Goal: Find contact information: Find contact information

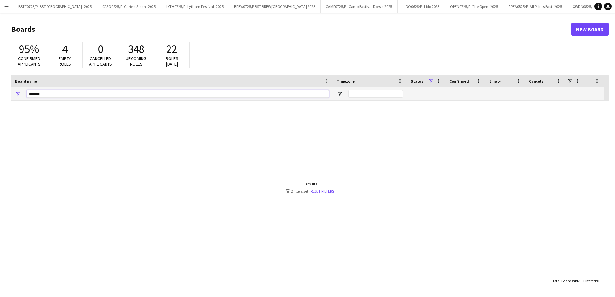
click at [51, 94] on input "*******" at bounding box center [178, 94] width 302 height 8
click at [62, 92] on input "*******" at bounding box center [178, 94] width 302 height 8
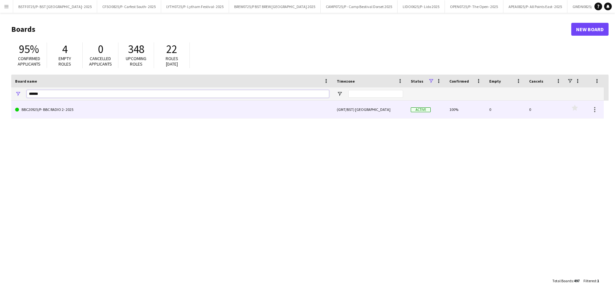
type input "*****"
click at [33, 107] on link "BBC20925/P- BBC RADIO 2- 2025" at bounding box center [172, 110] width 314 height 18
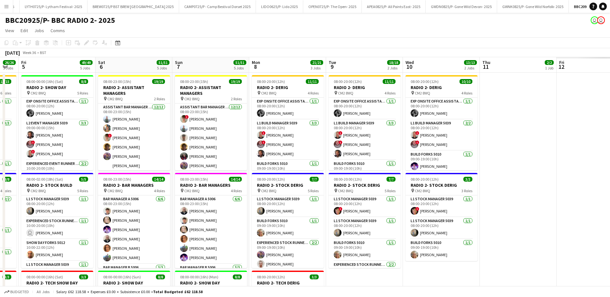
scroll to position [0, 203]
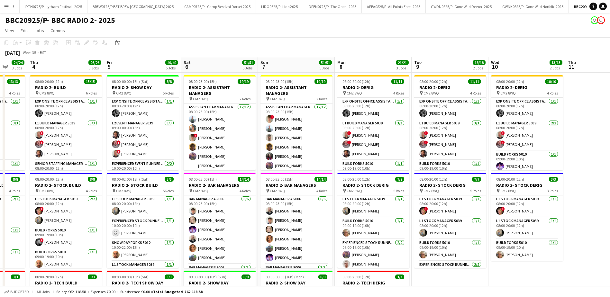
drag, startPoint x: 419, startPoint y: 63, endPoint x: 61, endPoint y: 64, distance: 357.1
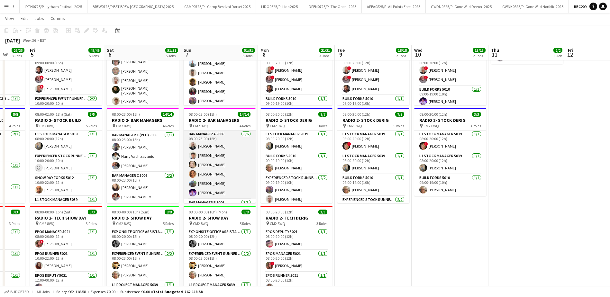
scroll to position [64, 0]
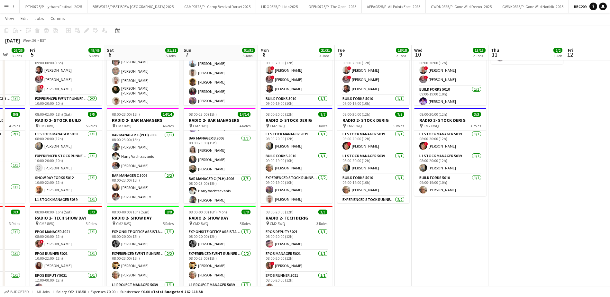
click at [0, 5] on html "Menu Boards Boards Boards All jobs Status Workforce Workforce My Workforce Recr…" at bounding box center [305, 228] width 610 height 584
click at [6, 8] on app-icon "Menu" at bounding box center [6, 6] width 5 height 5
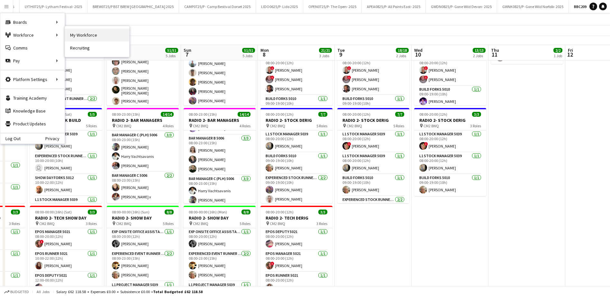
click at [87, 31] on link "My Workforce" at bounding box center [97, 35] width 64 height 13
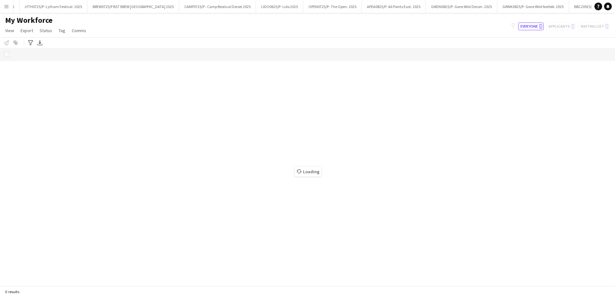
click at [5, 5] on app-icon "Menu" at bounding box center [6, 6] width 5 height 5
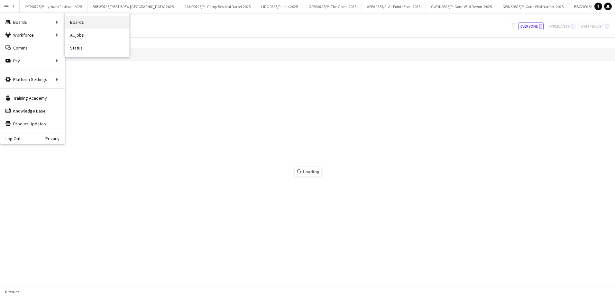
click at [87, 22] on link "Boards" at bounding box center [97, 22] width 64 height 13
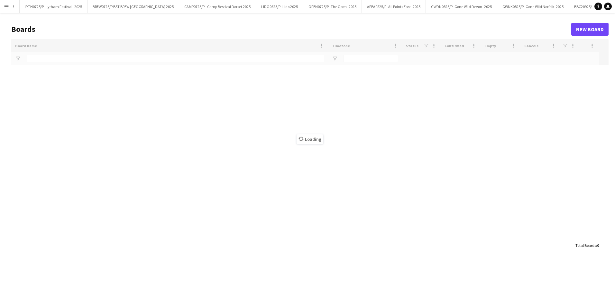
type input "*****"
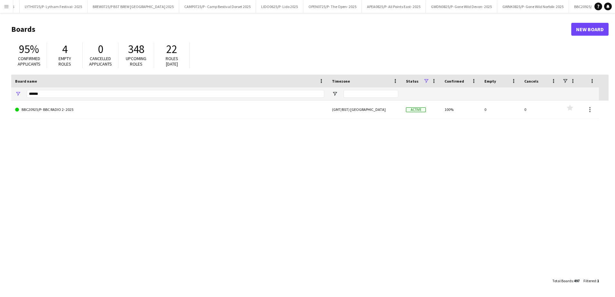
click at [6, 8] on app-icon "Menu" at bounding box center [6, 6] width 5 height 5
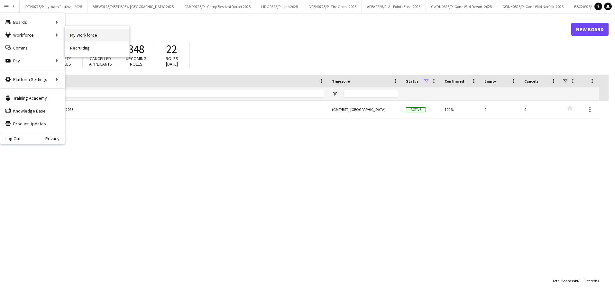
click at [77, 35] on link "My Workforce" at bounding box center [97, 35] width 64 height 13
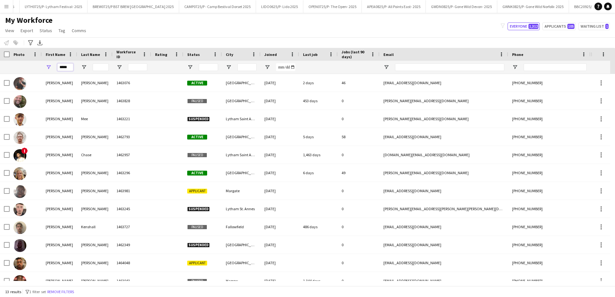
click at [69, 67] on input "*****" at bounding box center [65, 67] width 16 height 8
type input "******"
type input "**********"
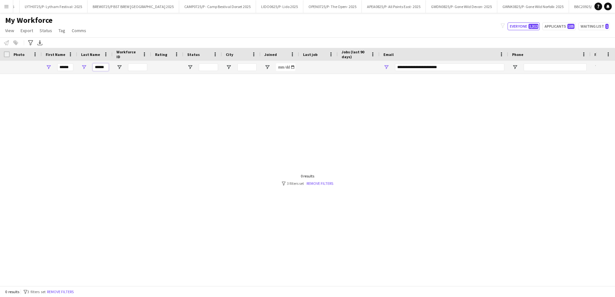
click at [102, 66] on input "******" at bounding box center [101, 67] width 16 height 8
type input "****"
drag, startPoint x: 102, startPoint y: 68, endPoint x: 53, endPoint y: 68, distance: 48.9
click at [53, 68] on div "****** ****" at bounding box center [348, 67] width 697 height 13
click at [314, 185] on link "Remove filters" at bounding box center [320, 183] width 27 height 5
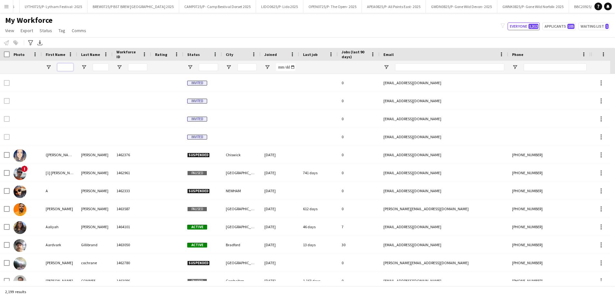
click at [65, 64] on input "First Name Filter Input" at bounding box center [65, 67] width 16 height 8
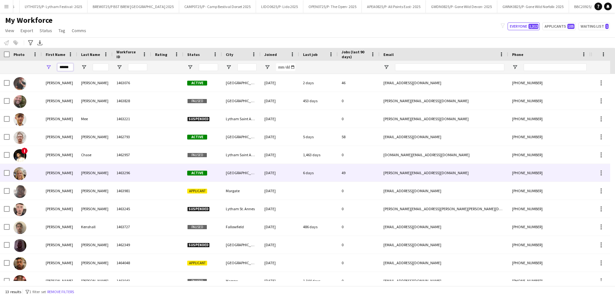
type input "******"
click at [85, 175] on div "[PERSON_NAME]" at bounding box center [94, 173] width 35 height 18
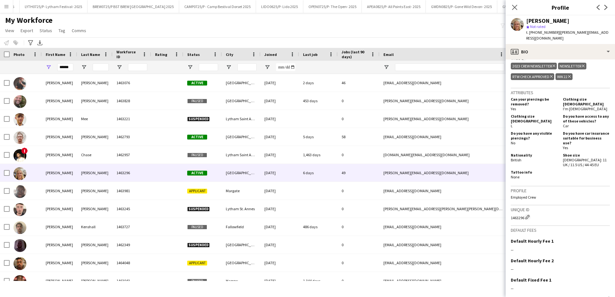
scroll to position [328, 0]
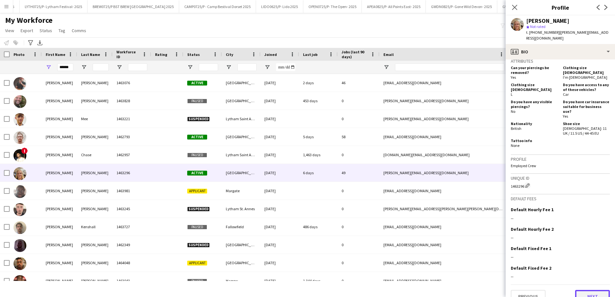
click at [592, 290] on button "Next" at bounding box center [592, 296] width 35 height 13
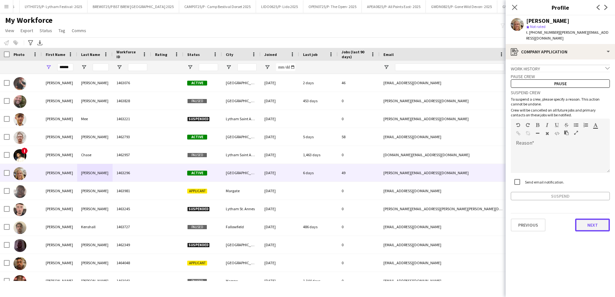
click at [596, 223] on button "Next" at bounding box center [592, 225] width 35 height 13
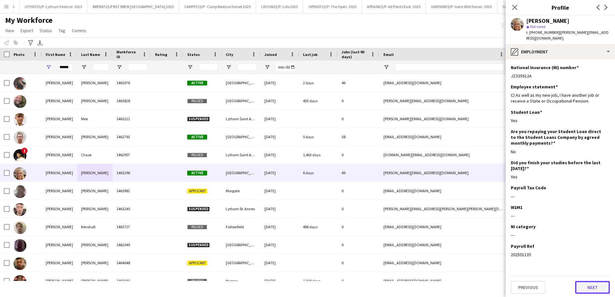
click at [589, 282] on button "Next" at bounding box center [592, 287] width 35 height 13
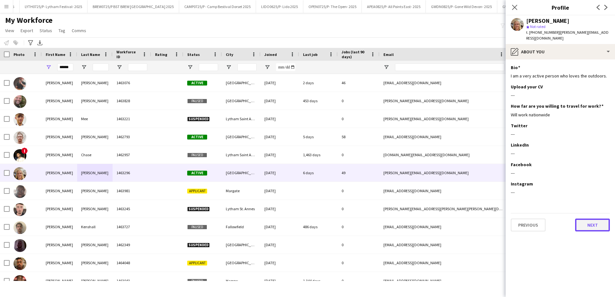
click at [593, 219] on button "Next" at bounding box center [592, 225] width 35 height 13
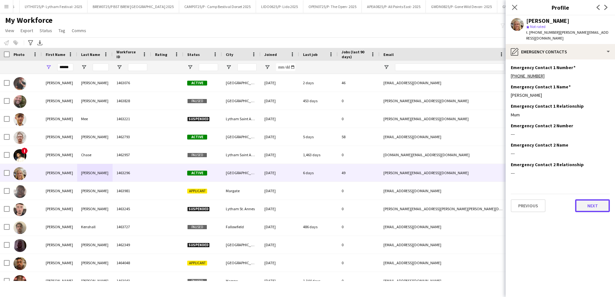
click at [592, 199] on button "Next" at bounding box center [592, 205] width 35 height 13
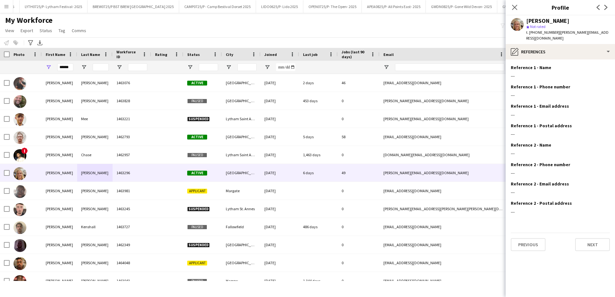
click at [590, 233] on div "Previous Next" at bounding box center [560, 242] width 99 height 18
click at [594, 238] on button "Next" at bounding box center [592, 244] width 35 height 13
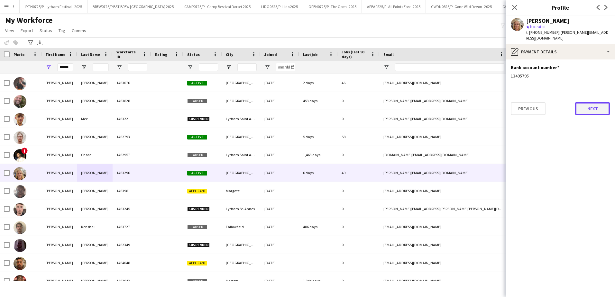
click at [592, 102] on button "Next" at bounding box center [592, 108] width 35 height 13
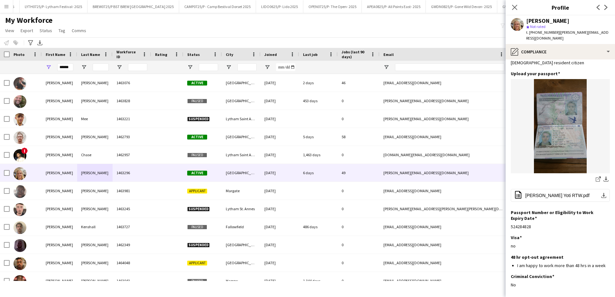
scroll to position [59, 0]
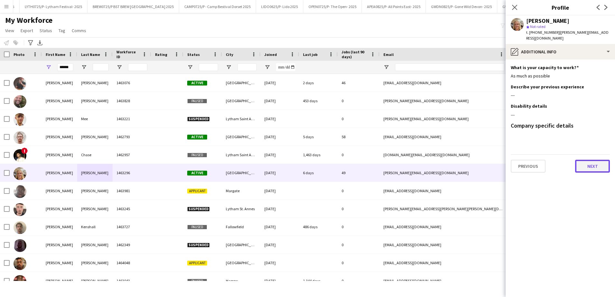
click at [591, 160] on button "Next" at bounding box center [592, 166] width 35 height 13
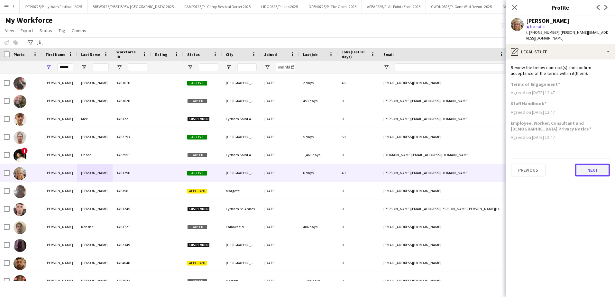
click at [608, 164] on button "Next" at bounding box center [592, 170] width 35 height 13
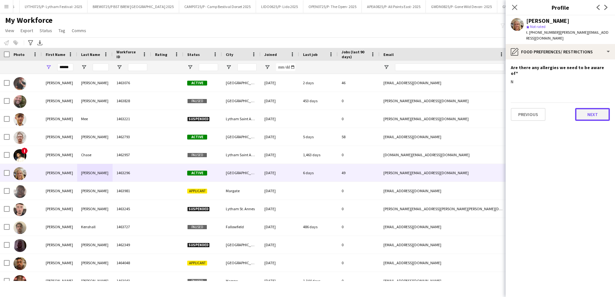
click at [582, 108] on button "Next" at bounding box center [592, 114] width 35 height 13
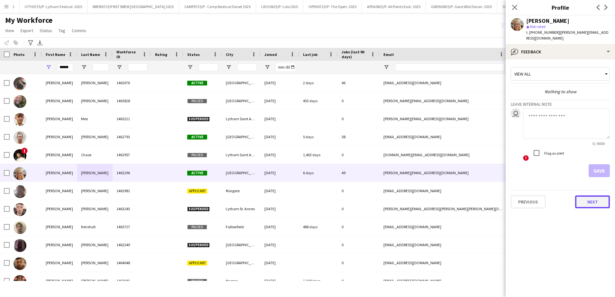
click at [591, 196] on button "Next" at bounding box center [592, 202] width 35 height 13
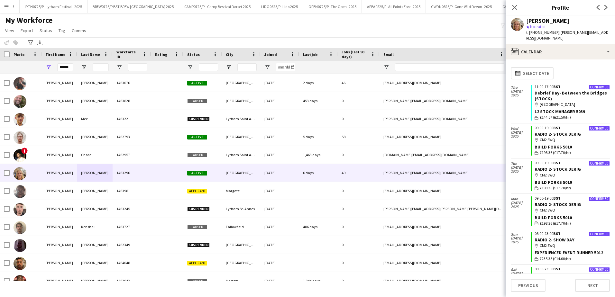
scroll to position [32, 0]
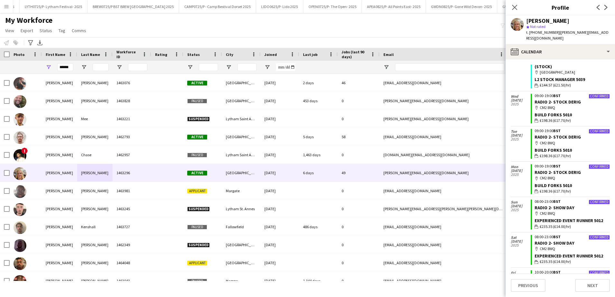
click at [569, 246] on div "map-marker CM2 8WQ" at bounding box center [572, 249] width 75 height 6
click at [570, 200] on div "08:00-23:00 BST" at bounding box center [572, 202] width 75 height 4
click at [574, 246] on div "map-marker CM2 8WQ" at bounding box center [572, 249] width 75 height 6
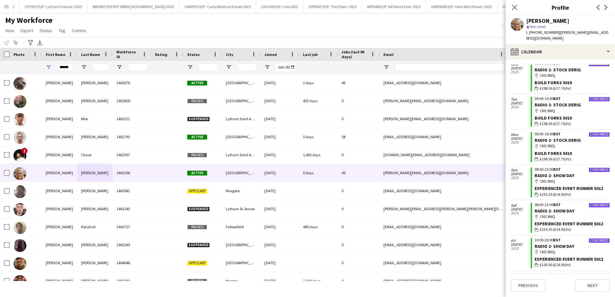
click at [569, 249] on div "map-marker CM2 8WQ" at bounding box center [572, 252] width 75 height 6
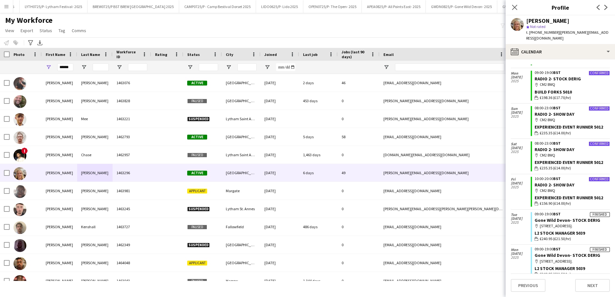
scroll to position [129, 0]
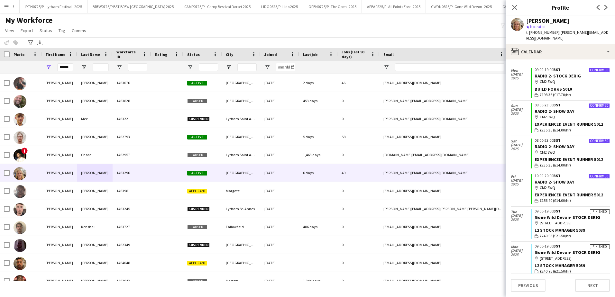
click at [569, 150] on div "map-marker CM2 8WQ" at bounding box center [572, 153] width 75 height 6
click at [566, 121] on div "Experienced Event Runner 5012" at bounding box center [572, 124] width 75 height 6
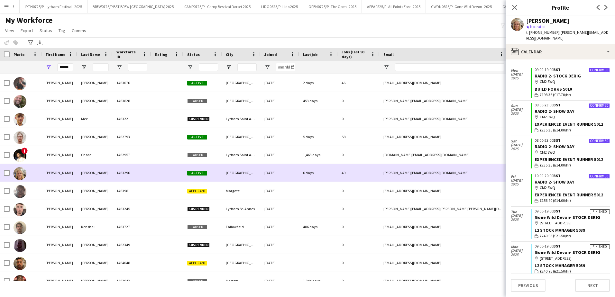
click at [47, 169] on div "[PERSON_NAME]" at bounding box center [59, 173] width 35 height 18
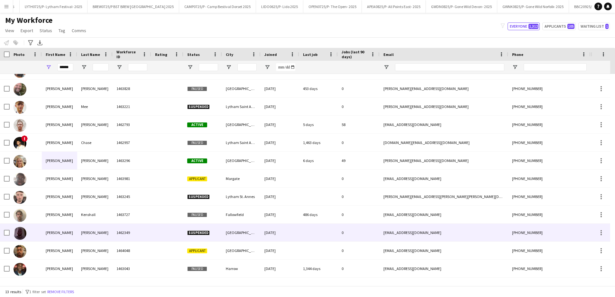
scroll to position [0, 0]
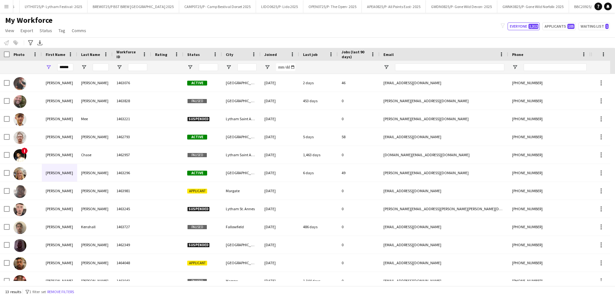
click at [8, 6] on app-icon "Menu" at bounding box center [6, 6] width 5 height 5
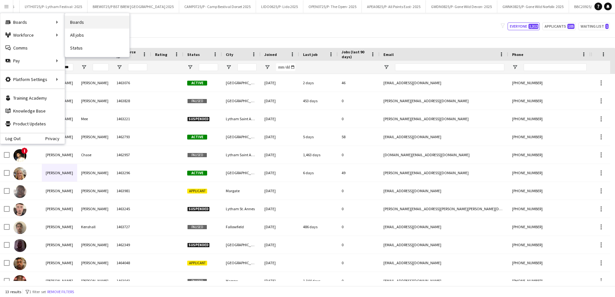
click at [84, 19] on link "Boards" at bounding box center [97, 22] width 64 height 13
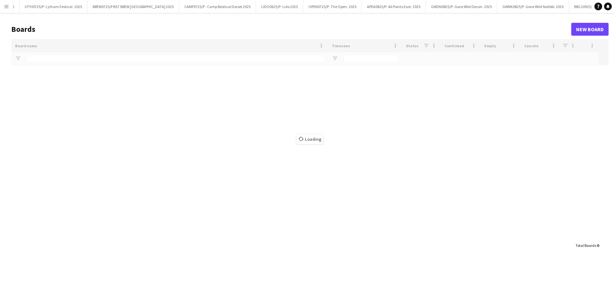
type input "*****"
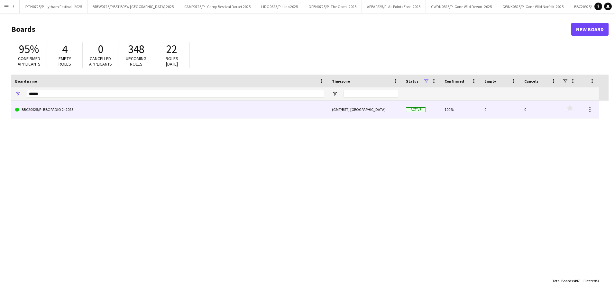
click at [54, 106] on link "BBC20925/P- BBC RADIO 2- 2025" at bounding box center [169, 110] width 309 height 18
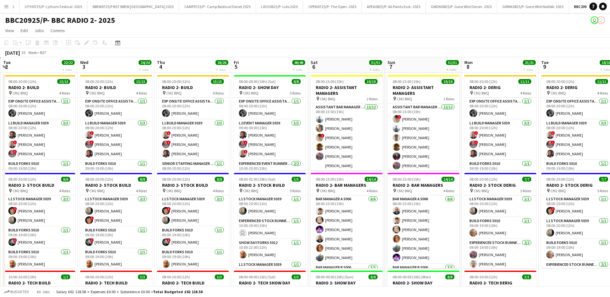
scroll to position [0, 235]
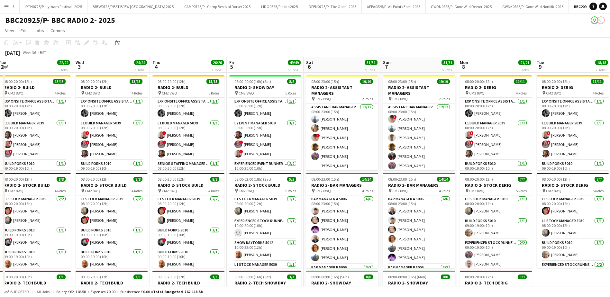
drag, startPoint x: 285, startPoint y: 72, endPoint x: 50, endPoint y: 78, distance: 234.6
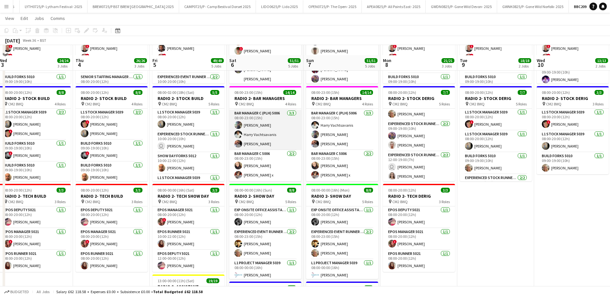
scroll to position [97, 0]
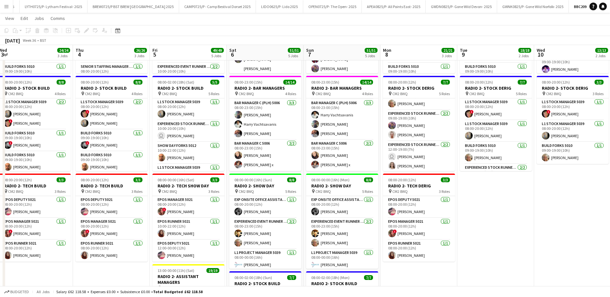
click at [6, 3] on button "Menu" at bounding box center [6, 6] width 13 height 13
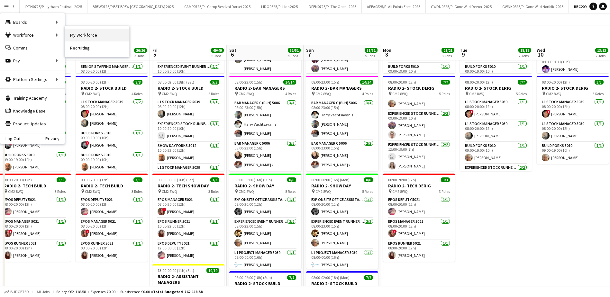
click at [74, 36] on link "My Workforce" at bounding box center [97, 35] width 64 height 13
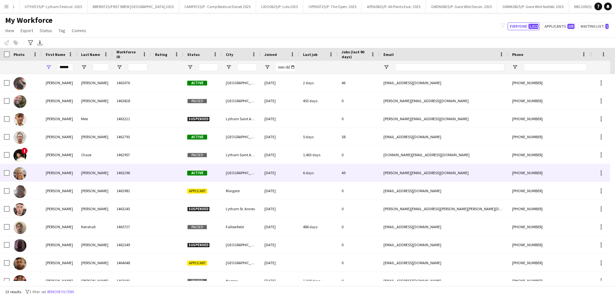
click at [74, 172] on div "[PERSON_NAME]" at bounding box center [59, 173] width 35 height 18
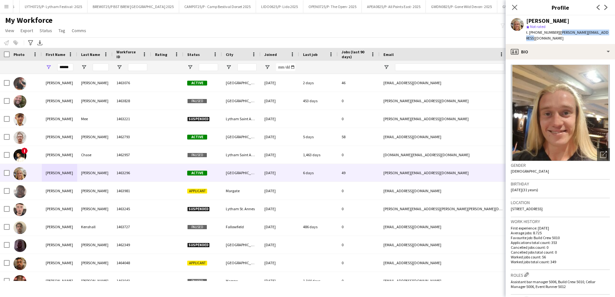
drag, startPoint x: 606, startPoint y: 33, endPoint x: 557, endPoint y: 35, distance: 49.6
click at [557, 35] on div "[PERSON_NAME] star Not rated t. [PHONE_NUMBER] | [PERSON_NAME][EMAIL_ADDRESS][D…" at bounding box center [560, 29] width 109 height 29
copy span "[PERSON_NAME][EMAIL_ADDRESS][DOMAIN_NAME]"
click at [66, 61] on div "******" at bounding box center [65, 67] width 16 height 13
click at [67, 70] on input "******" at bounding box center [65, 67] width 16 height 8
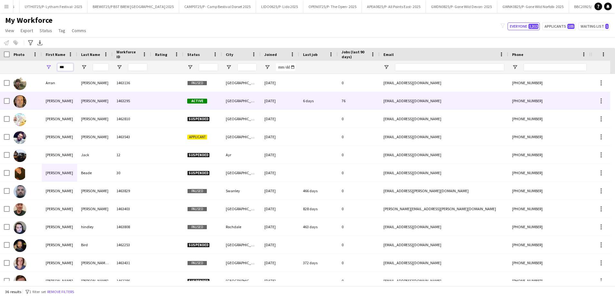
type input "***"
click at [40, 94] on div at bounding box center [26, 101] width 32 height 18
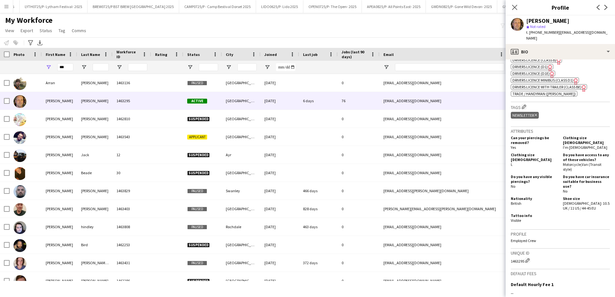
scroll to position [317, 0]
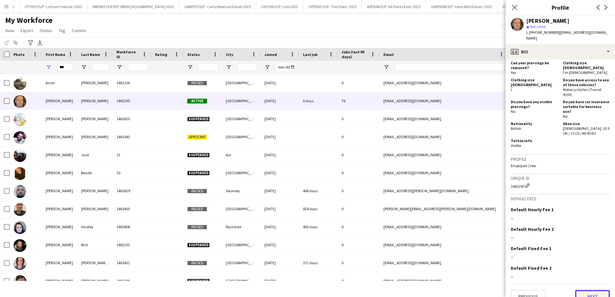
click at [586, 290] on button "Next" at bounding box center [592, 296] width 35 height 13
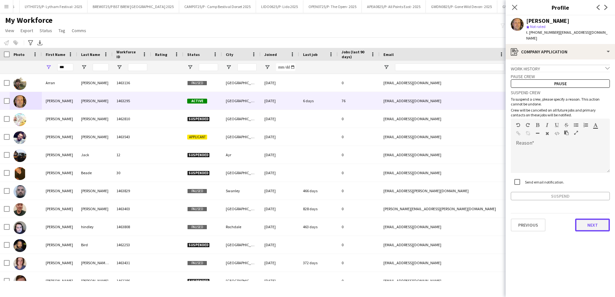
click at [588, 219] on button "Next" at bounding box center [592, 225] width 35 height 13
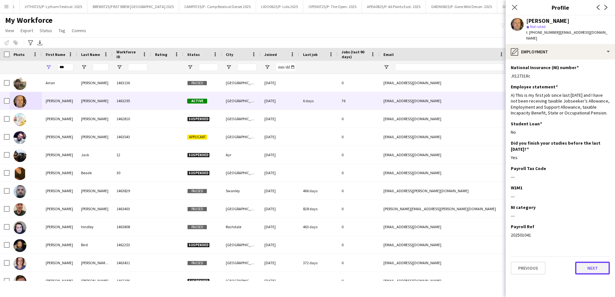
click at [590, 262] on button "Next" at bounding box center [592, 268] width 35 height 13
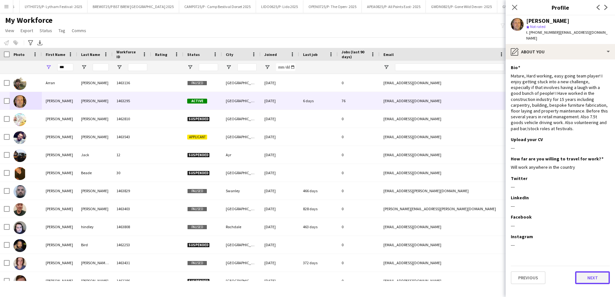
click at [590, 272] on button "Next" at bounding box center [592, 278] width 35 height 13
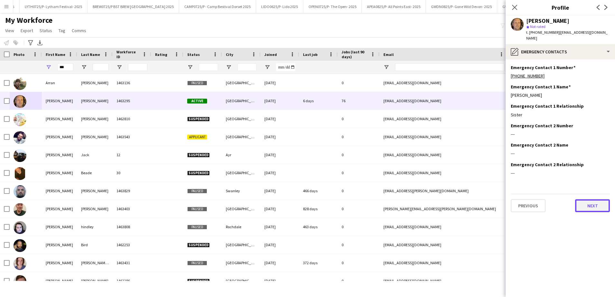
click at [589, 199] on button "Next" at bounding box center [592, 205] width 35 height 13
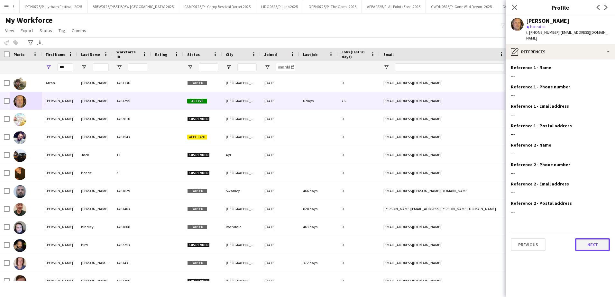
click at [596, 243] on button "Next" at bounding box center [592, 244] width 35 height 13
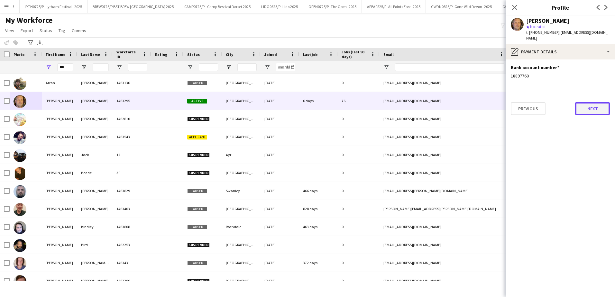
click at [582, 102] on button "Next" at bounding box center [592, 108] width 35 height 13
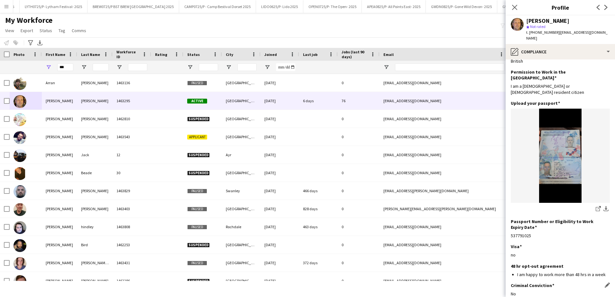
scroll to position [38, 0]
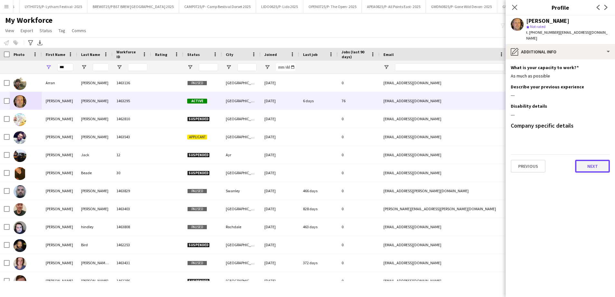
click at [579, 160] on button "Next" at bounding box center [592, 166] width 35 height 13
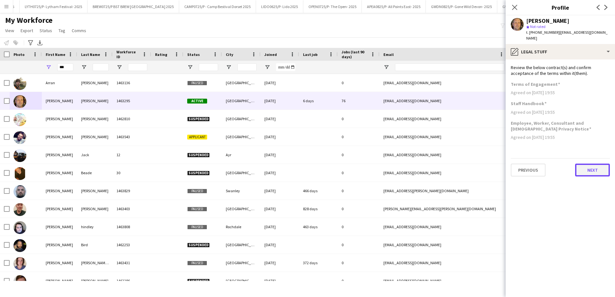
click at [586, 165] on button "Next" at bounding box center [592, 170] width 35 height 13
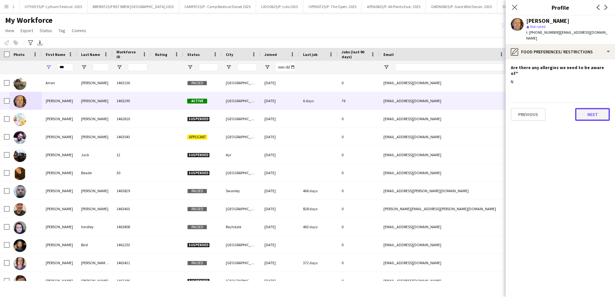
click at [592, 108] on button "Next" at bounding box center [592, 114] width 35 height 13
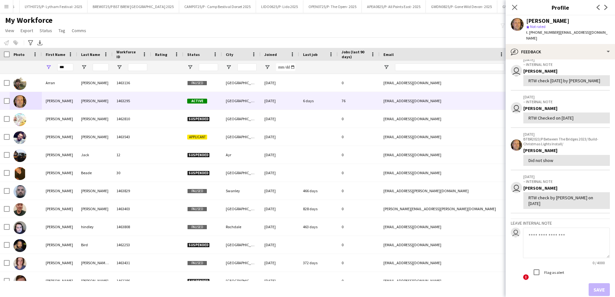
scroll to position [55, 0]
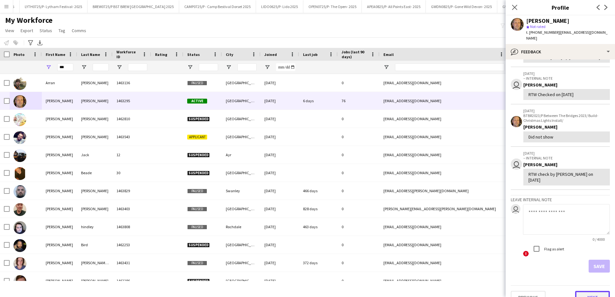
click at [592, 291] on button "Next" at bounding box center [592, 297] width 35 height 13
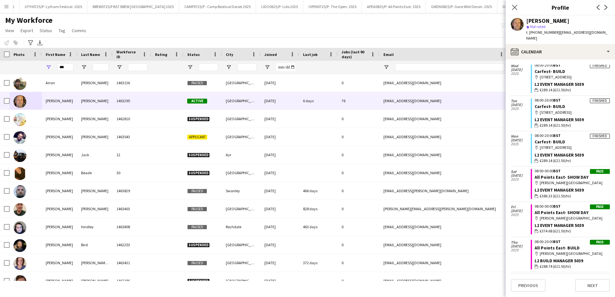
scroll to position [375, 0]
